Goal: Book appointment/travel/reservation

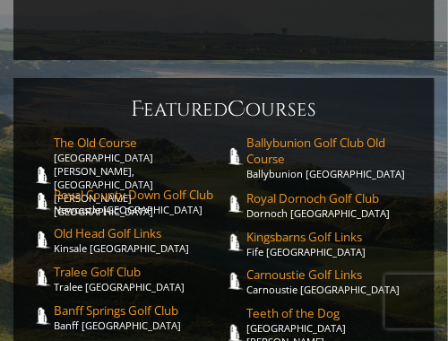
scroll to position [830, 0]
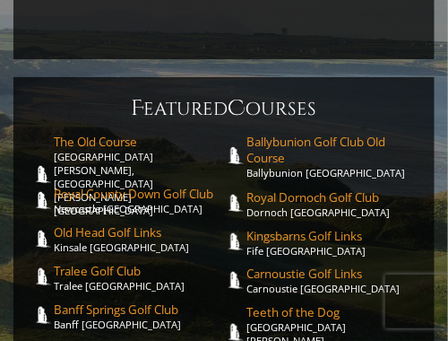
click at [206, 167] on link "The Old Course St. Andrews Links, St. Andrews Scotland" at bounding box center [139, 175] width 170 height 83
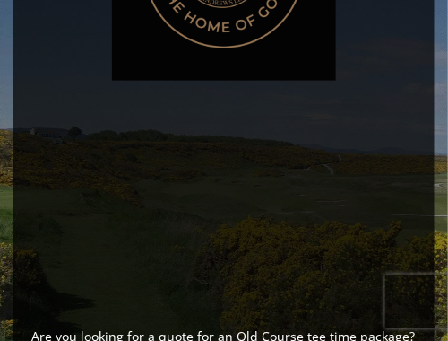
scroll to position [1136, 0]
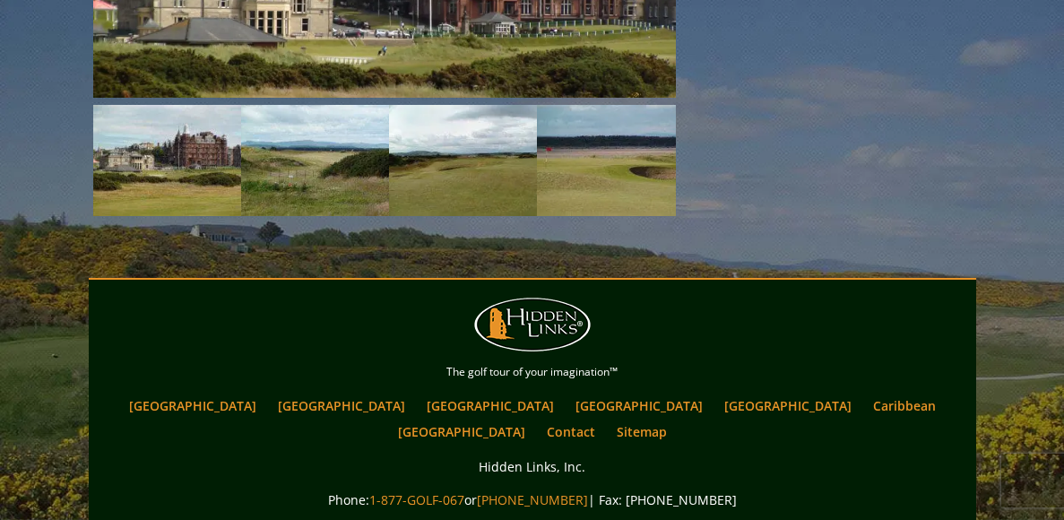
scroll to position [2795, 0]
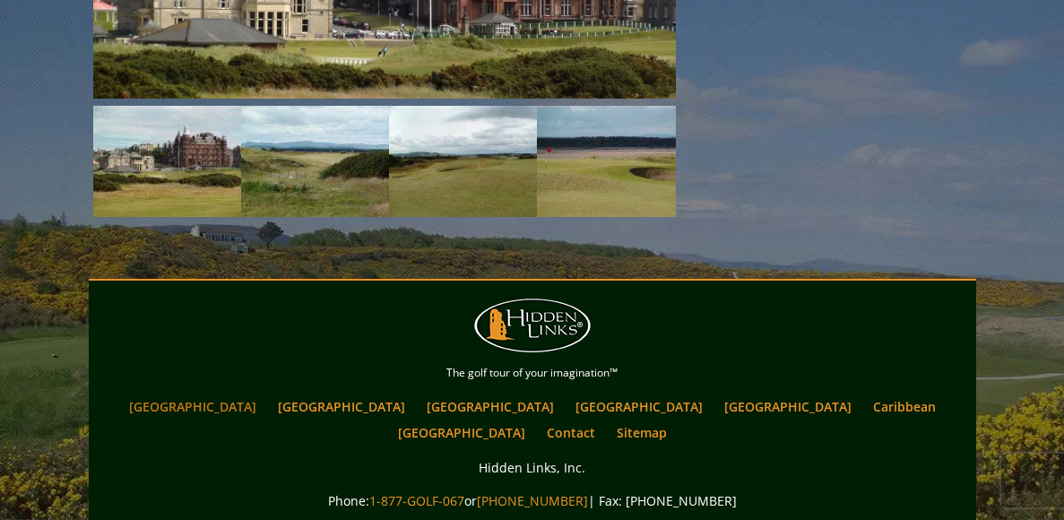
click at [264, 340] on link "[GEOGRAPHIC_DATA]" at bounding box center [192, 407] width 145 height 26
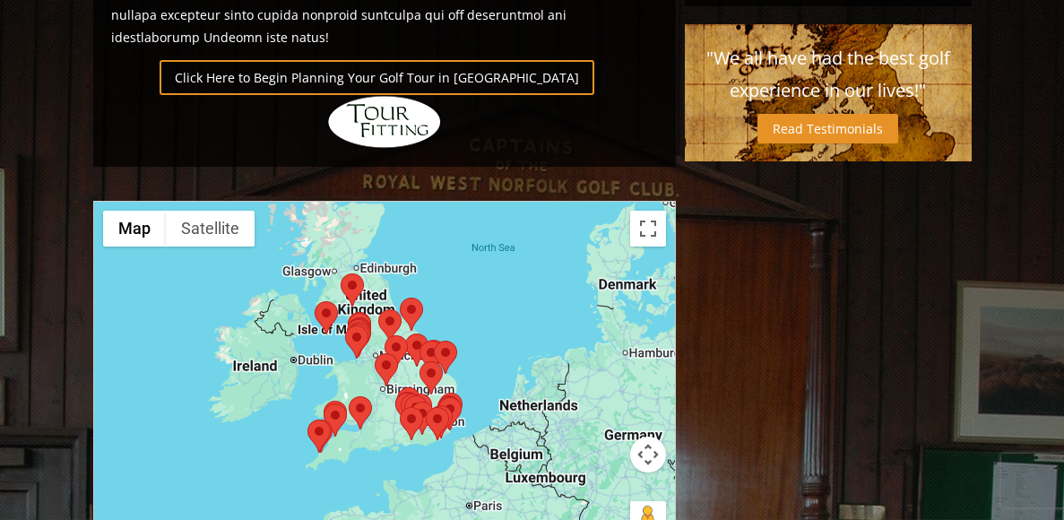
scroll to position [1366, 0]
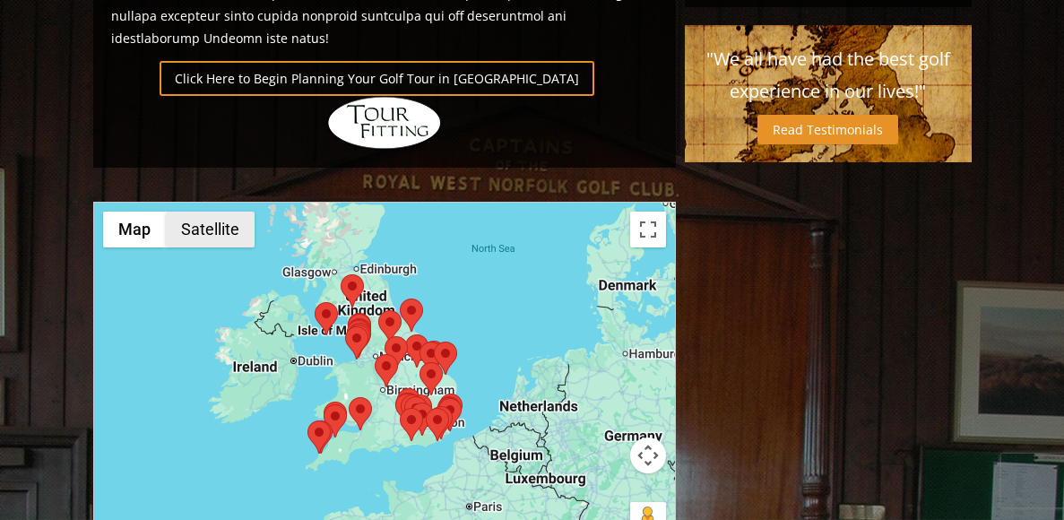
click at [221, 212] on button "Satellite" at bounding box center [210, 230] width 89 height 36
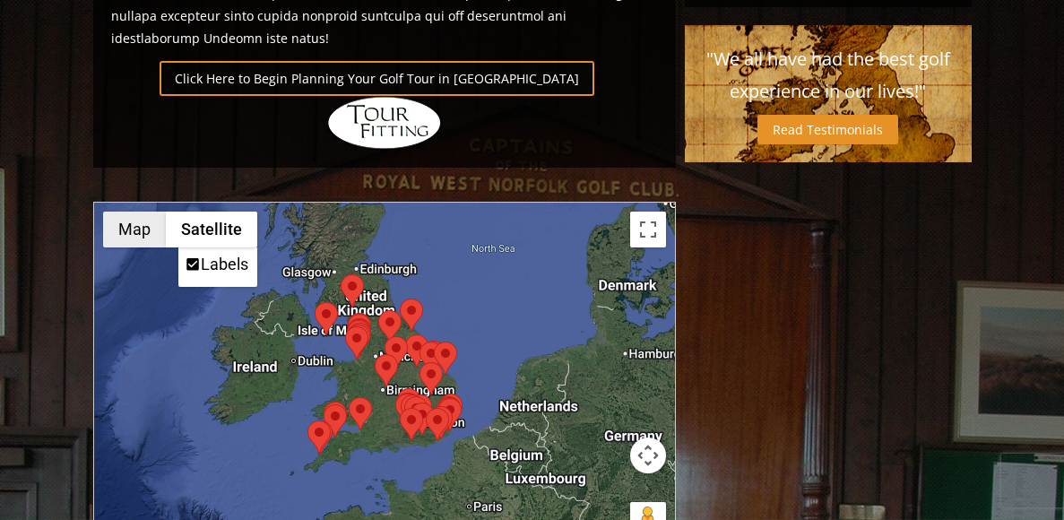
click at [142, 212] on button "Map" at bounding box center [134, 230] width 63 height 36
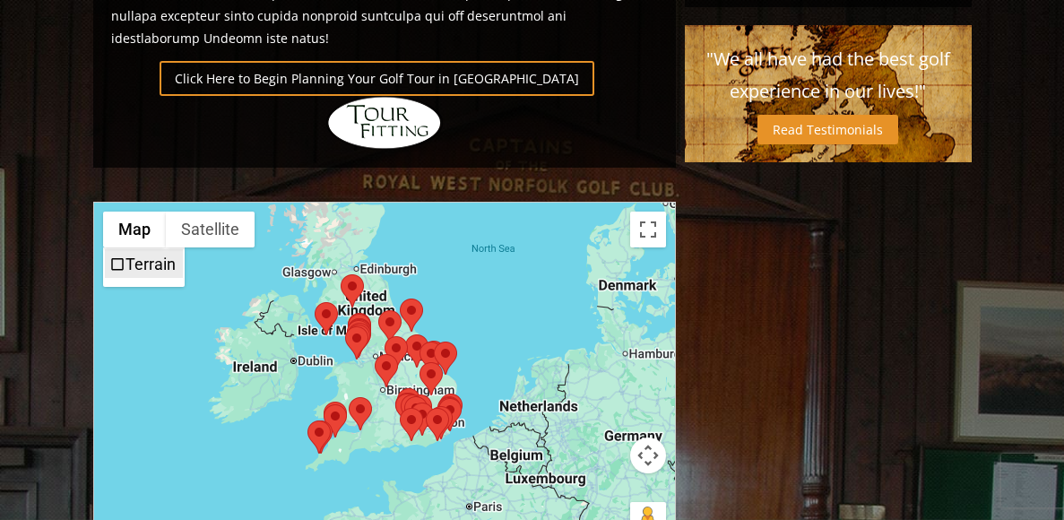
click at [116, 256] on span "Terrain" at bounding box center [117, 264] width 16 height 16
click at [139, 255] on label "Terrain" at bounding box center [151, 264] width 50 height 19
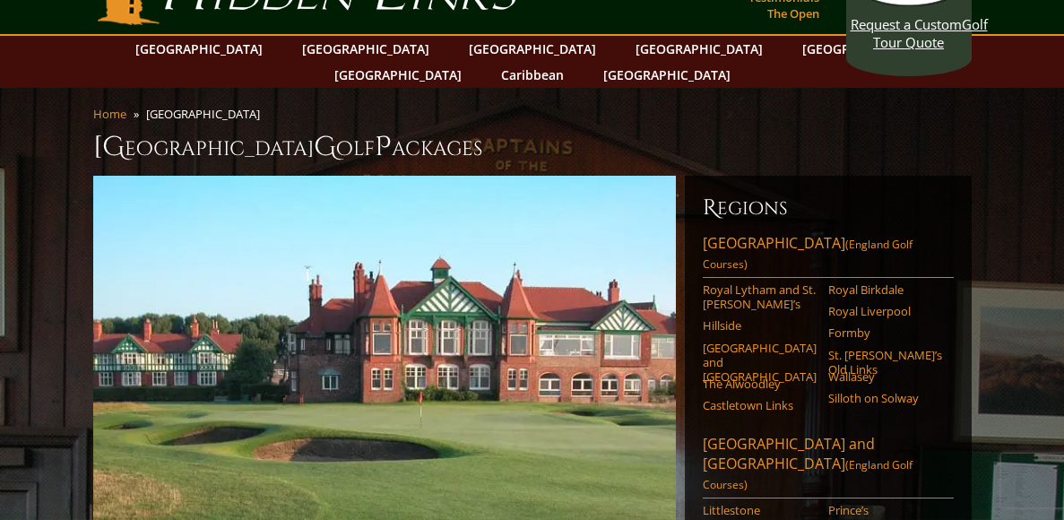
scroll to position [0, 0]
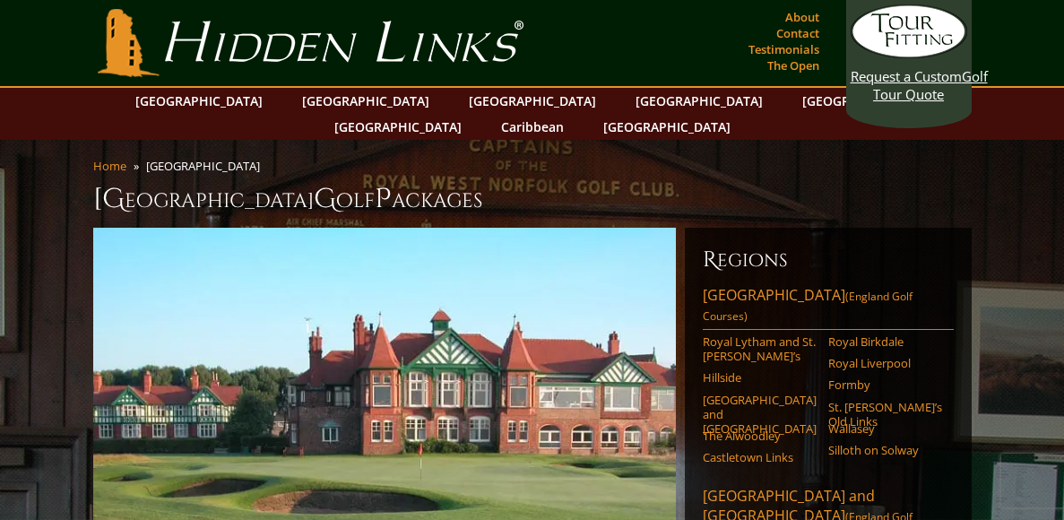
click at [144, 181] on h1 "England G olf P ackages" at bounding box center [532, 199] width 879 height 36
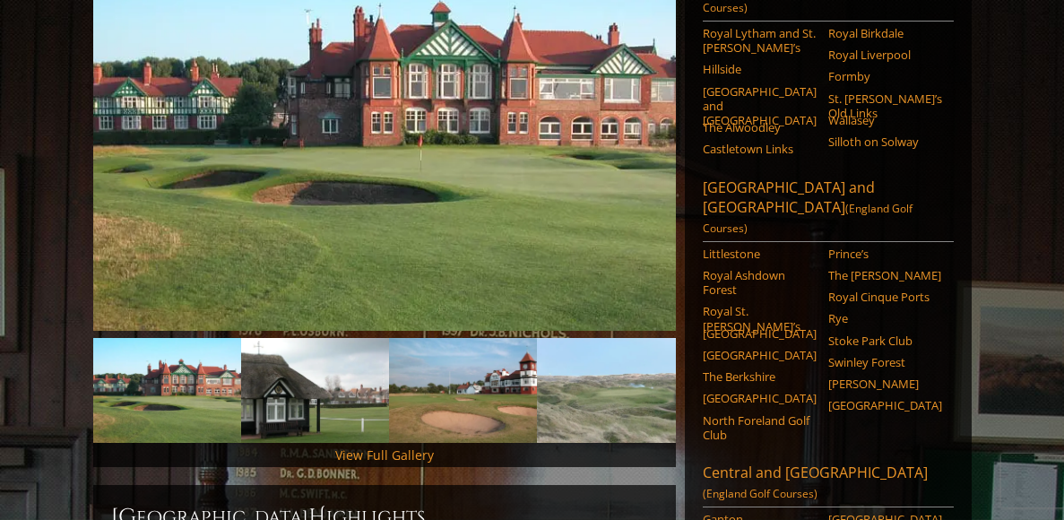
scroll to position [317, 0]
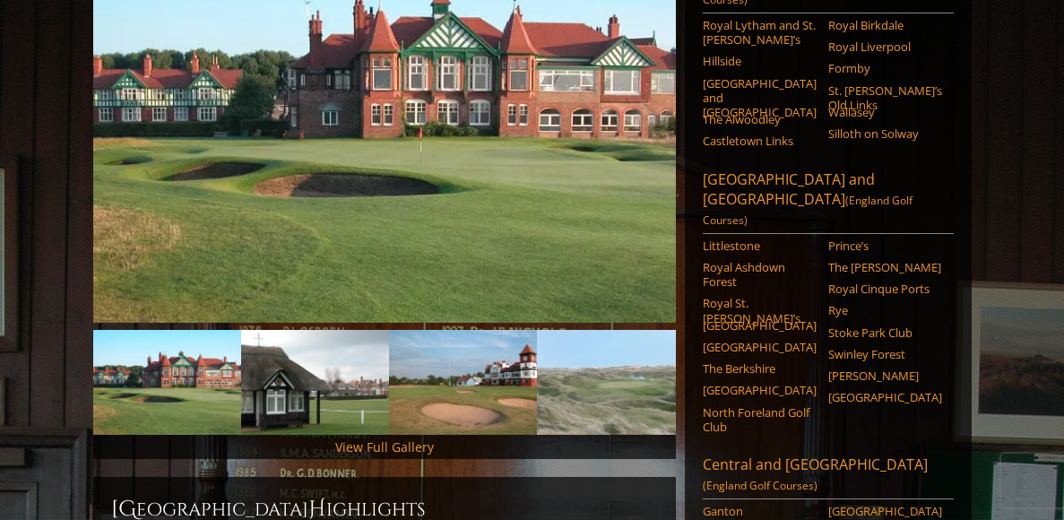
click at [144, 157] on img at bounding box center [384, 117] width 583 height 412
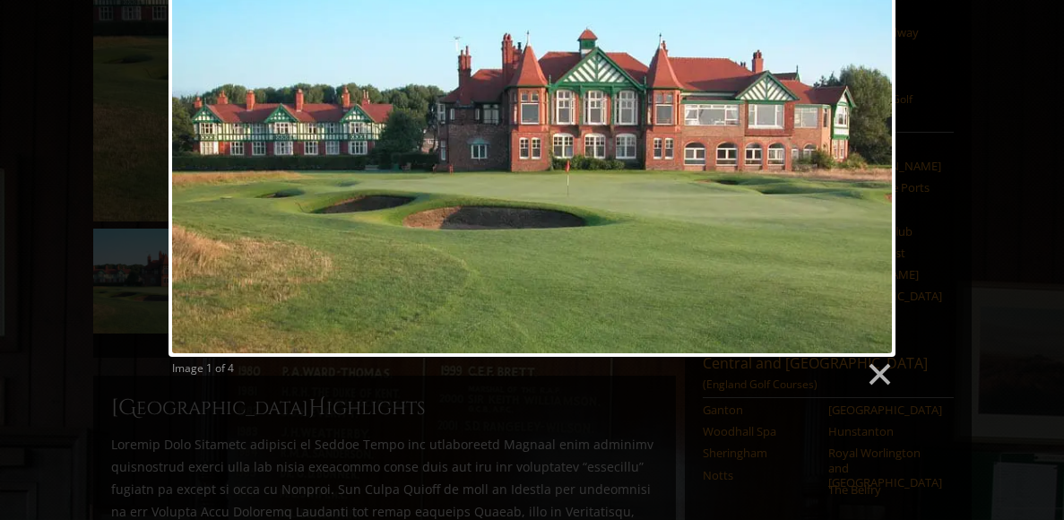
scroll to position [420, 0]
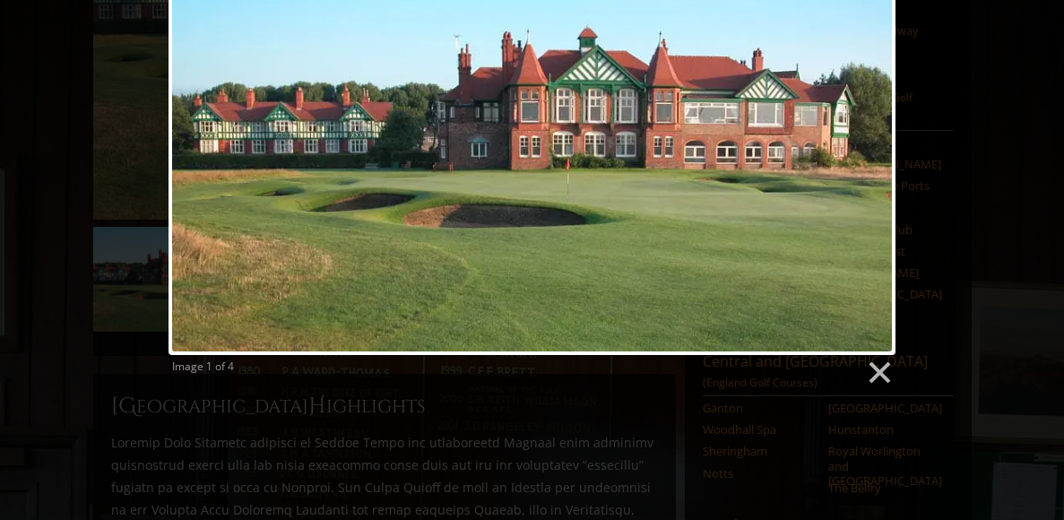
click at [144, 157] on div "Image 1 of 4" at bounding box center [532, 165] width 1064 height 444
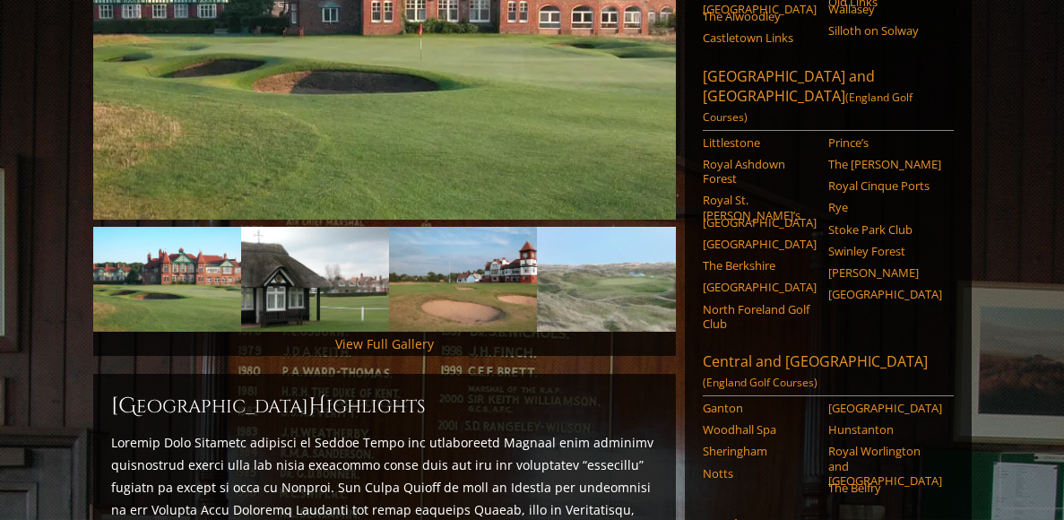
click at [144, 157] on img at bounding box center [384, 14] width 583 height 412
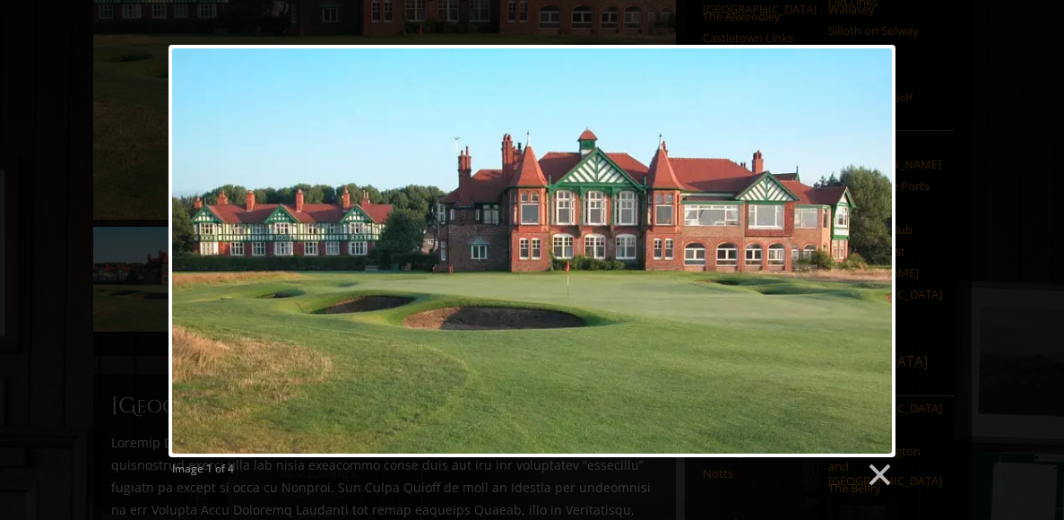
click at [144, 157] on div "Image 1 of 4" at bounding box center [532, 267] width 1064 height 444
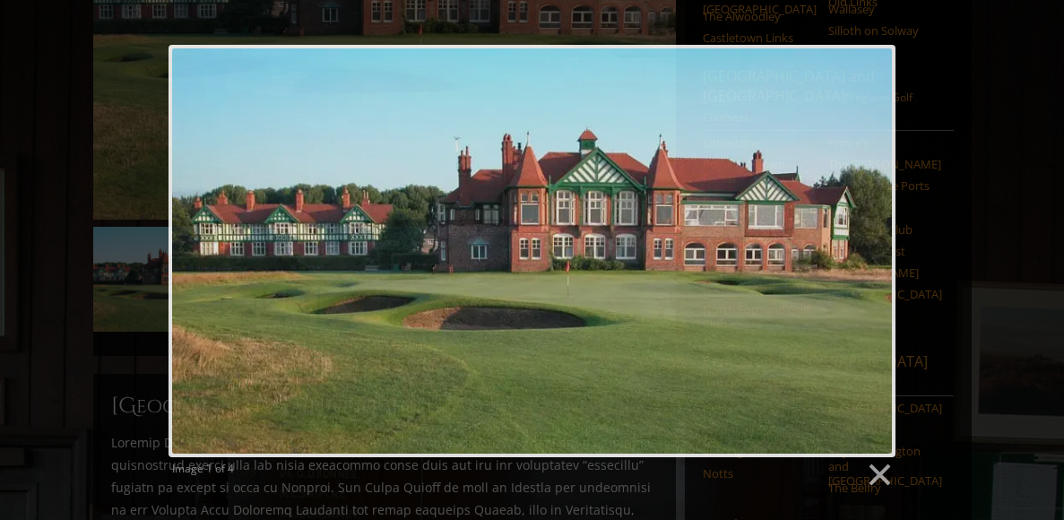
click at [144, 157] on div "Image 1 of 4" at bounding box center [532, 267] width 1064 height 444
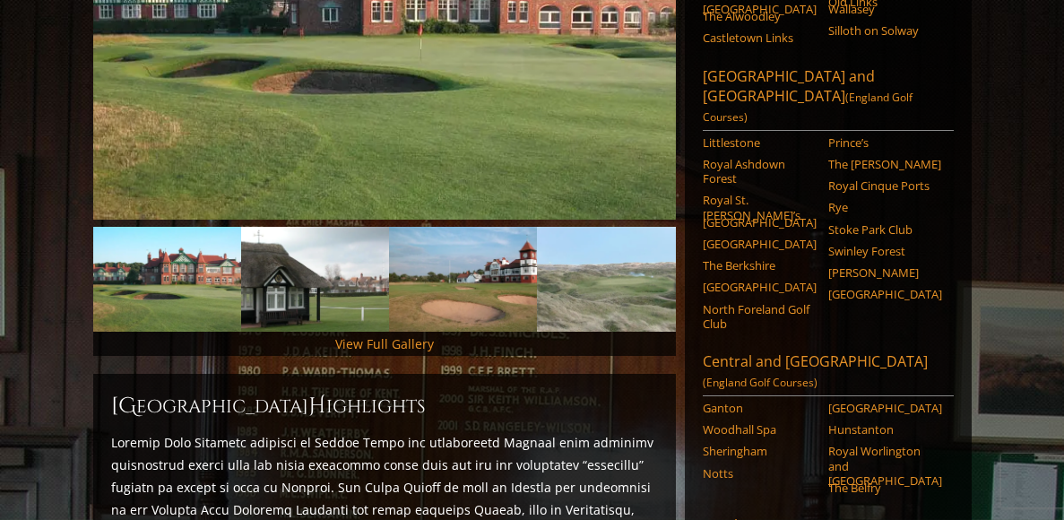
click at [144, 157] on img at bounding box center [384, 14] width 583 height 412
click at [0, 0] on div "Image 1 of 4" at bounding box center [0, 0] width 0 height 0
